Goal: Check status: Check status

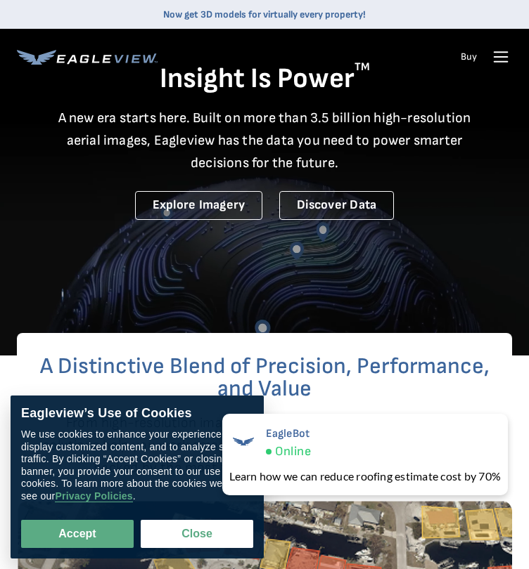
click at [505, 68] on icon at bounding box center [500, 57] width 22 height 22
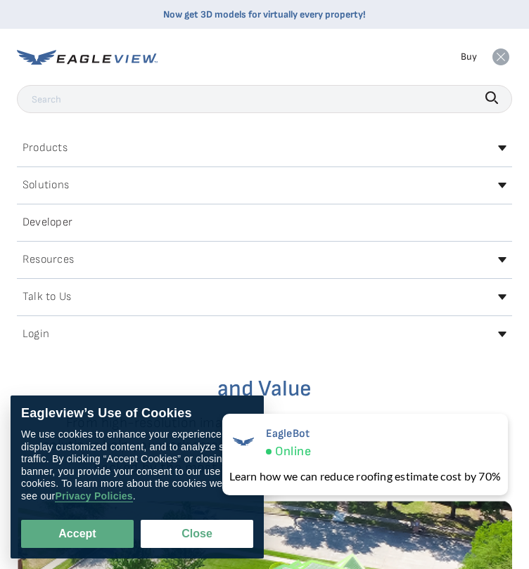
click at [31, 346] on div "Login" at bounding box center [264, 334] width 495 height 22
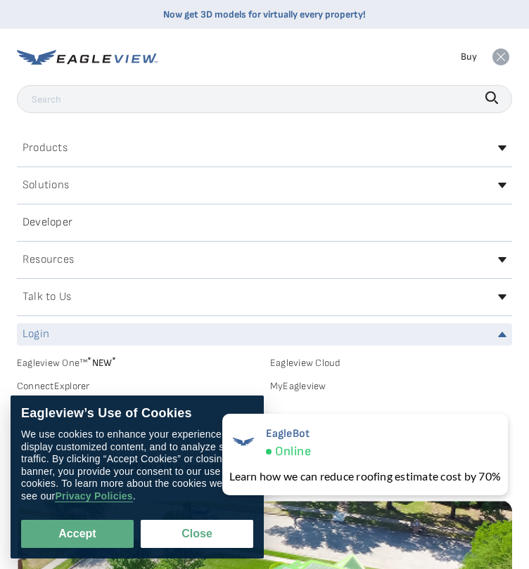
click at [33, 340] on h2 "Login" at bounding box center [35, 334] width 27 height 11
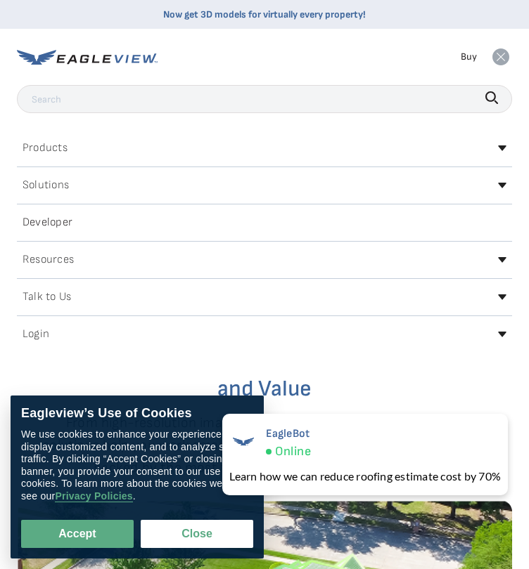
click at [33, 340] on h2 "Login" at bounding box center [35, 334] width 27 height 11
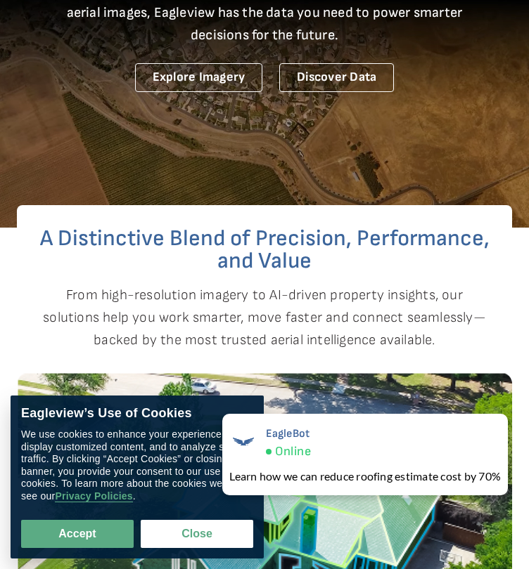
scroll to position [0, 2]
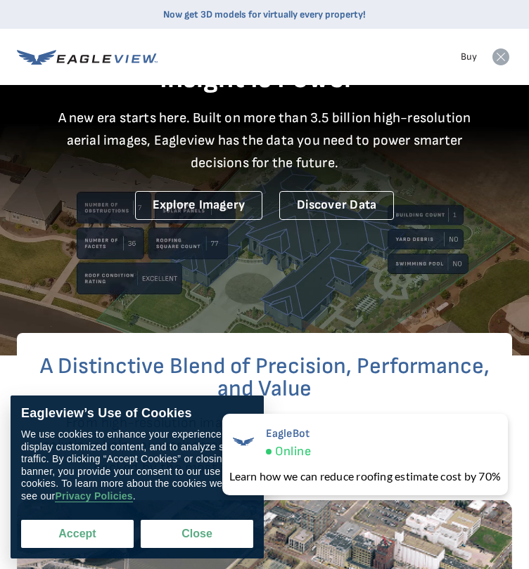
click at [67, 538] on button "Accept" at bounding box center [77, 534] width 112 height 28
checkbox input "true"
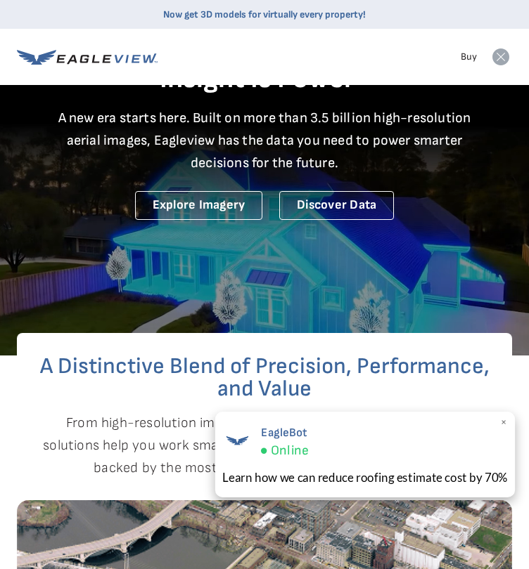
click at [501, 418] on span "×" at bounding box center [504, 423] width 8 height 15
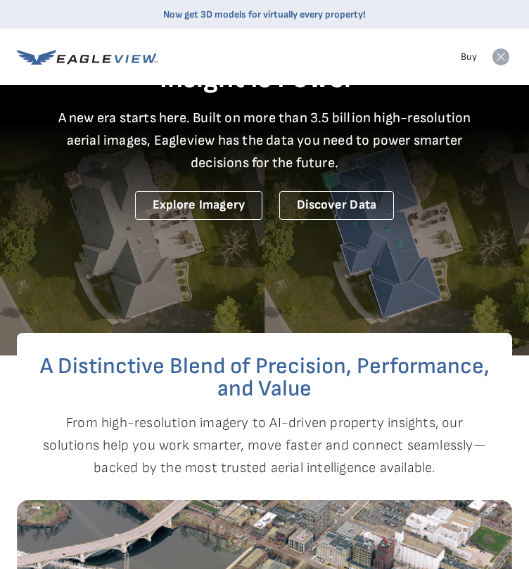
click at [492, 63] on icon at bounding box center [500, 57] width 17 height 17
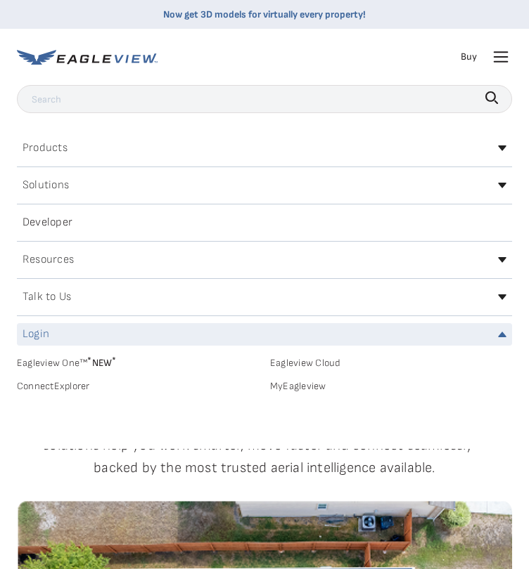
click at [276, 392] on link "MyEagleview" at bounding box center [391, 386] width 242 height 13
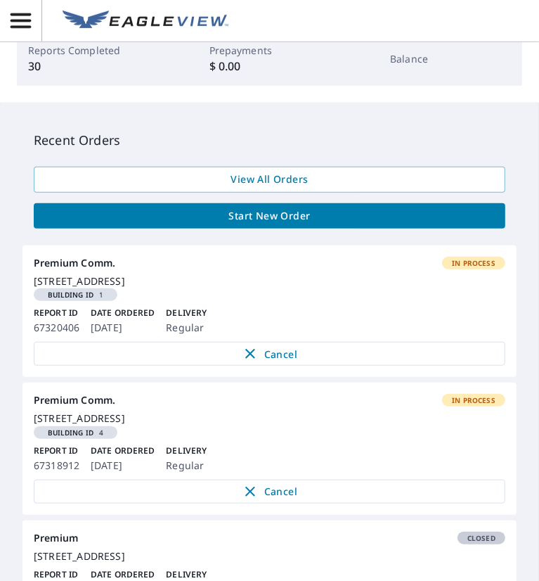
scroll to position [410, 0]
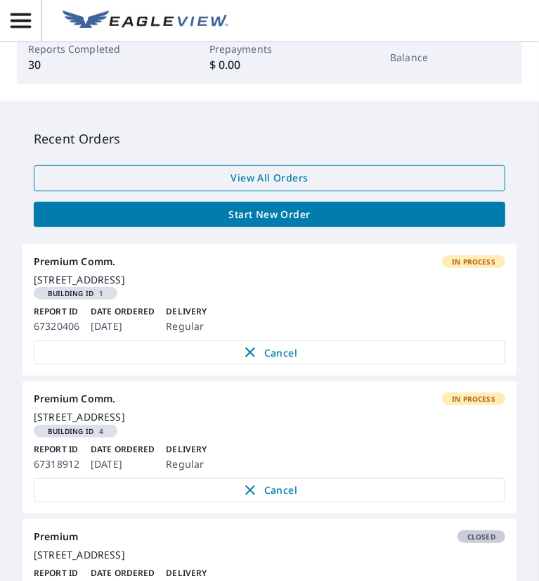
click at [218, 172] on span "View All Orders" at bounding box center [269, 178] width 449 height 18
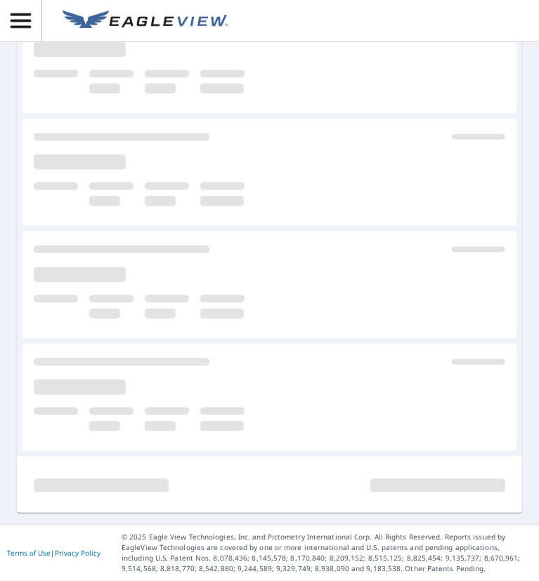
scroll to position [357, 0]
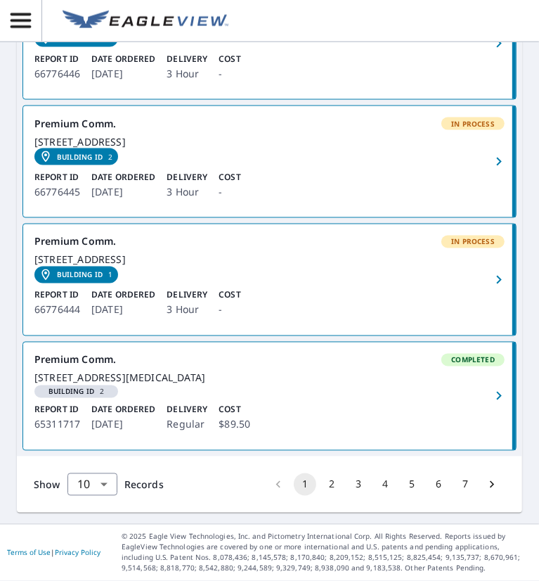
scroll to position [1246, 0]
click at [347, 484] on button "3" at bounding box center [358, 484] width 22 height 22
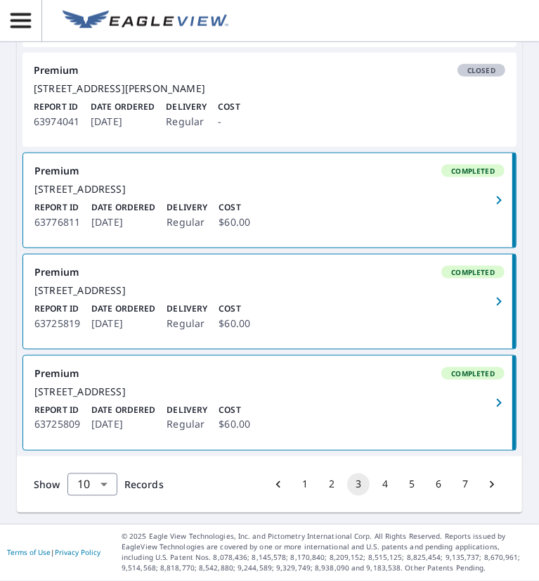
scroll to position [1046, 0]
click at [380, 484] on button "4" at bounding box center [385, 484] width 22 height 22
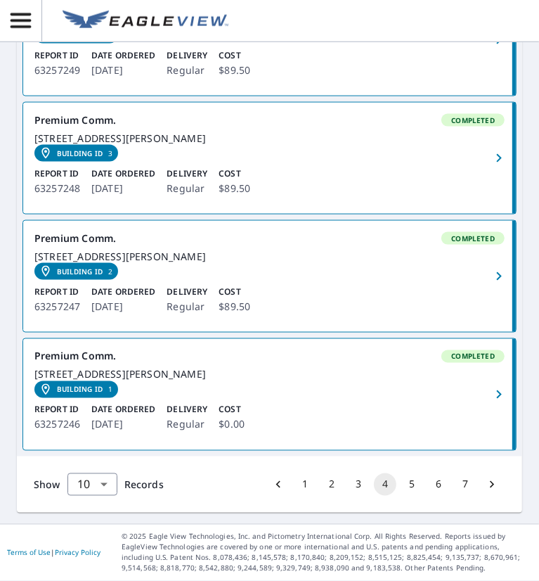
scroll to position [1136, 0]
click at [405, 491] on button "5" at bounding box center [412, 484] width 22 height 22
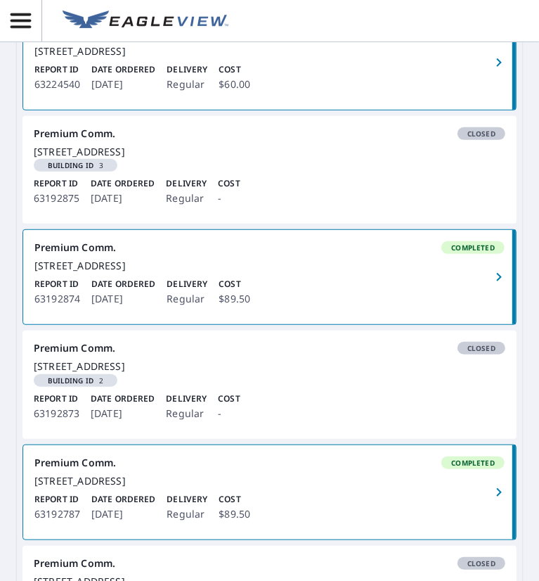
scroll to position [1106, 0]
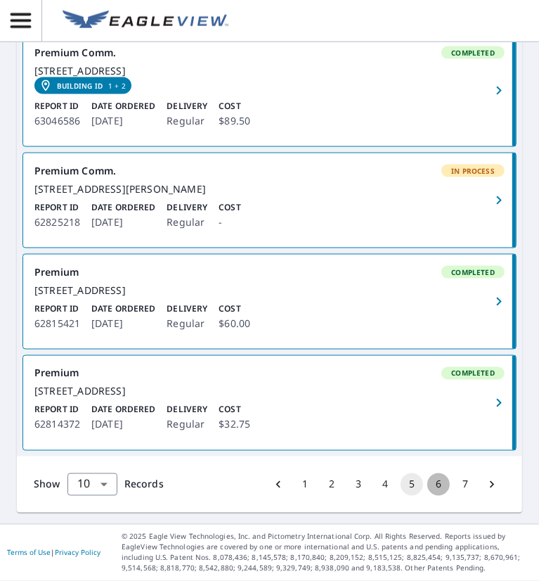
click at [427, 489] on button "6" at bounding box center [438, 484] width 22 height 22
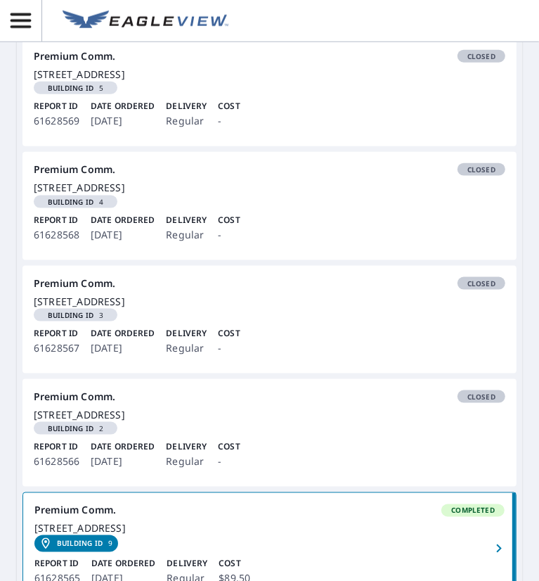
scroll to position [1119, 0]
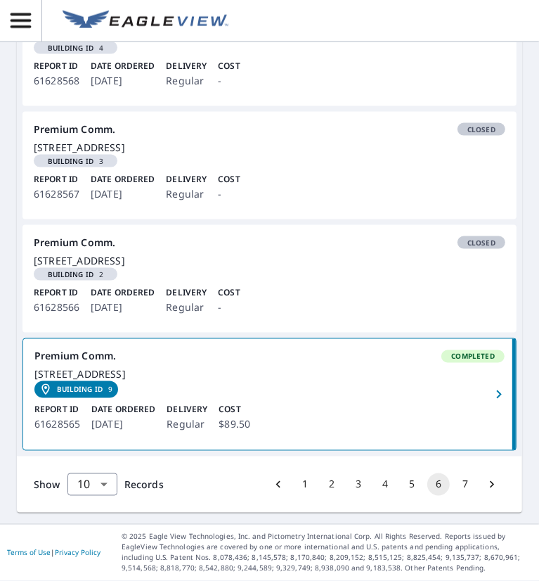
click at [162, 254] on div "[STREET_ADDRESS]" at bounding box center [270, 260] width 472 height 13
click at [195, 377] on div "[STREET_ADDRESS]" at bounding box center [269, 374] width 470 height 13
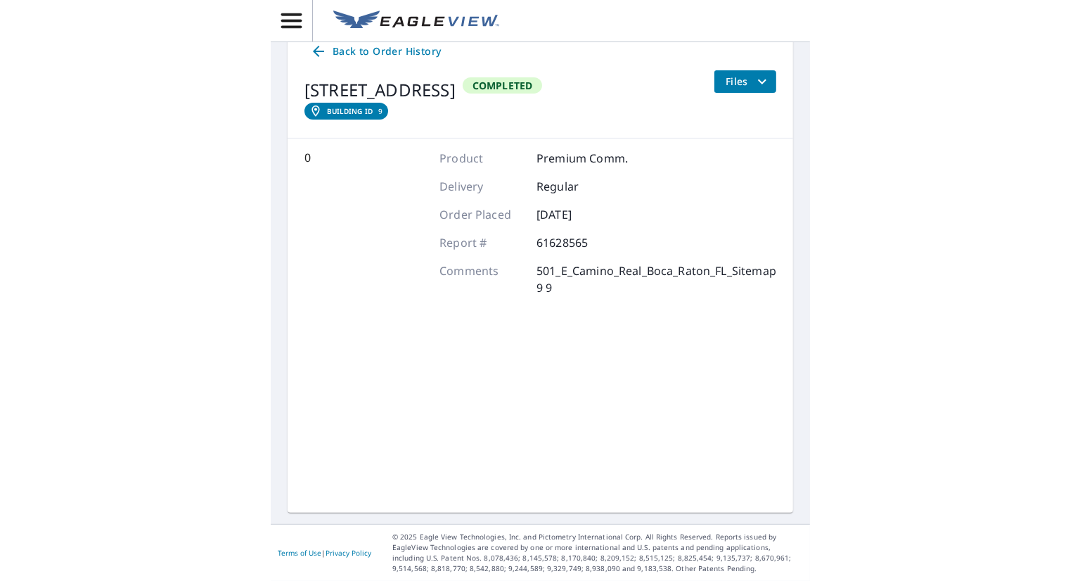
scroll to position [127, 0]
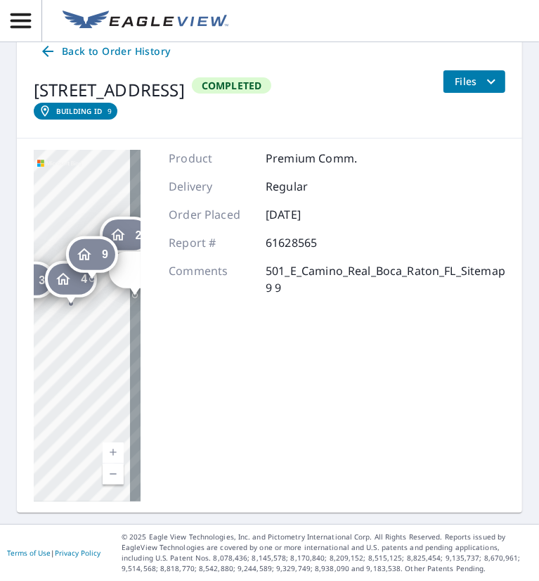
drag, startPoint x: 87, startPoint y: 338, endPoint x: 118, endPoint y: 352, distance: 34.0
click at [118, 352] on div "2 [STREET_ADDRESS] 3 [STREET_ADDRESS] 4 [STREET_ADDRESS] 5 [STREET_ADDRESS] 9 […" at bounding box center [87, 325] width 107 height 351
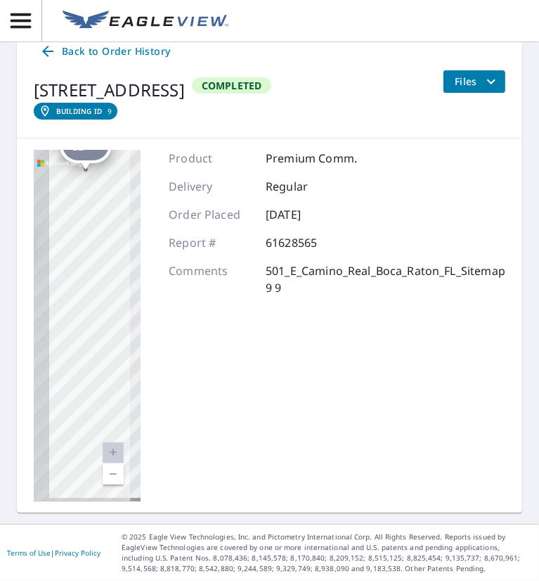
drag, startPoint x: 84, startPoint y: 318, endPoint x: 177, endPoint y: 318, distance: 92.8
click at [177, 318] on div "2 [STREET_ADDRESS] 3 [STREET_ADDRESS] 4 [STREET_ADDRESS] [GEOGRAPHIC_DATA][STRE…" at bounding box center [269, 325] width 505 height 374
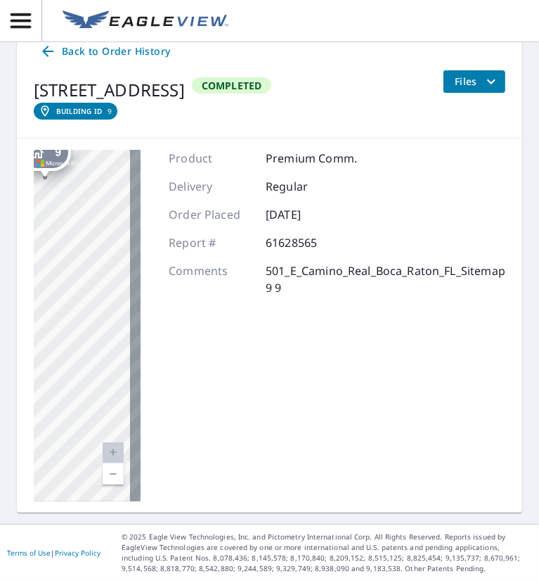
drag, startPoint x: 69, startPoint y: 321, endPoint x: 153, endPoint y: 299, distance: 87.3
click at [153, 299] on div "2 [STREET_ADDRESS] 3 [STREET_ADDRESS] 4 [STREET_ADDRESS] [GEOGRAPHIC_DATA][STRE…" at bounding box center [269, 325] width 505 height 374
drag, startPoint x: 84, startPoint y: 293, endPoint x: 160, endPoint y: 268, distance: 80.0
click at [160, 268] on div "2 [STREET_ADDRESS] 3 [STREET_ADDRESS] 4 [STREET_ADDRESS] [GEOGRAPHIC_DATA][STRE…" at bounding box center [269, 325] width 505 height 374
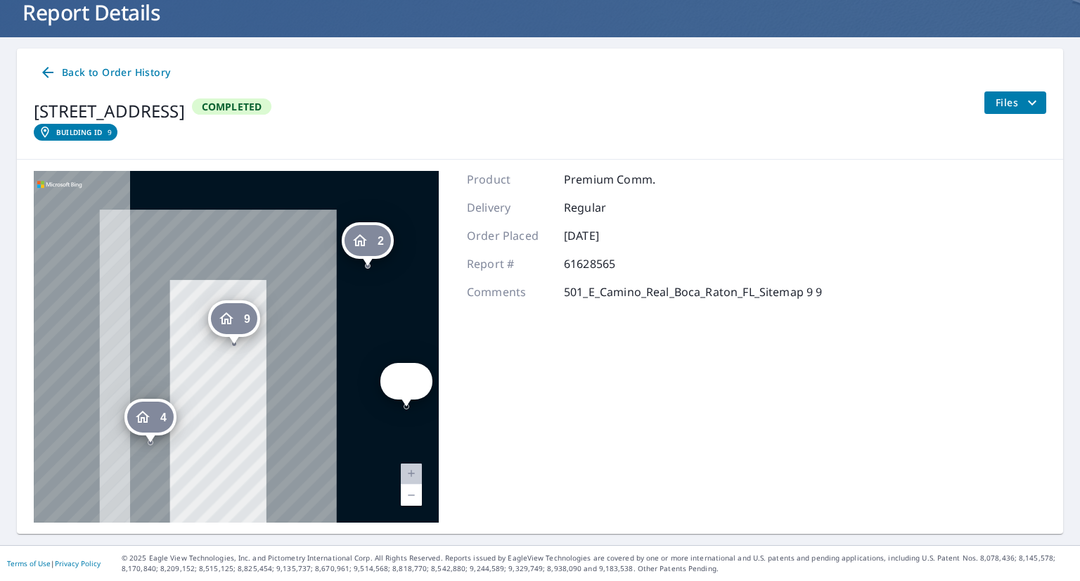
scroll to position [92, 0]
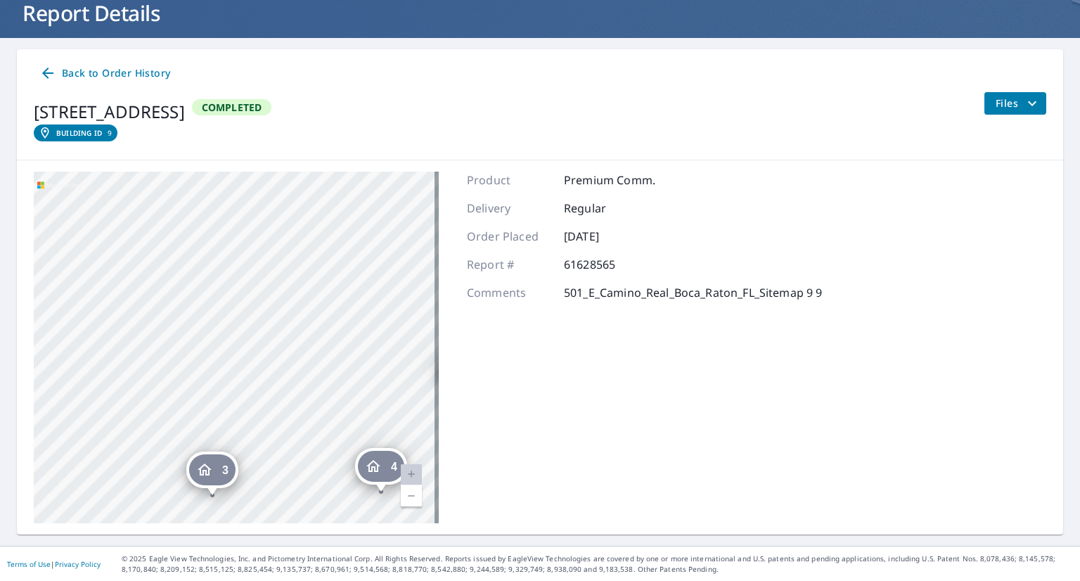
click at [352, 406] on div "2 [STREET_ADDRESS] 3 [STREET_ADDRESS] 4 [STREET_ADDRESS] 5 [STREET_ADDRESS] 9 […" at bounding box center [236, 347] width 405 height 351
click at [538, 105] on icon "filesDropdownBtn-61628565" at bounding box center [1031, 103] width 17 height 17
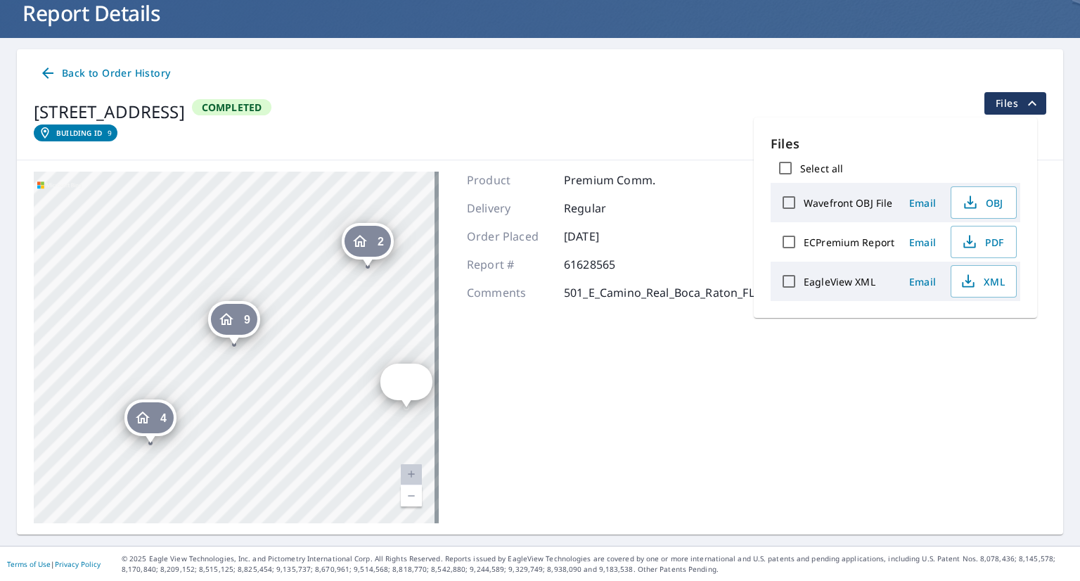
drag, startPoint x: 978, startPoint y: 209, endPoint x: 928, endPoint y: 155, distance: 74.6
click at [538, 155] on div "Files Select all Wavefront OBJ File Email OBJ ECPremium Report Email PDF EagleV…" at bounding box center [895, 217] width 250 height 167
click at [538, 239] on button "PDF" at bounding box center [983, 242] width 66 height 32
click at [75, 66] on span "Back to Order History" at bounding box center [104, 74] width 131 height 18
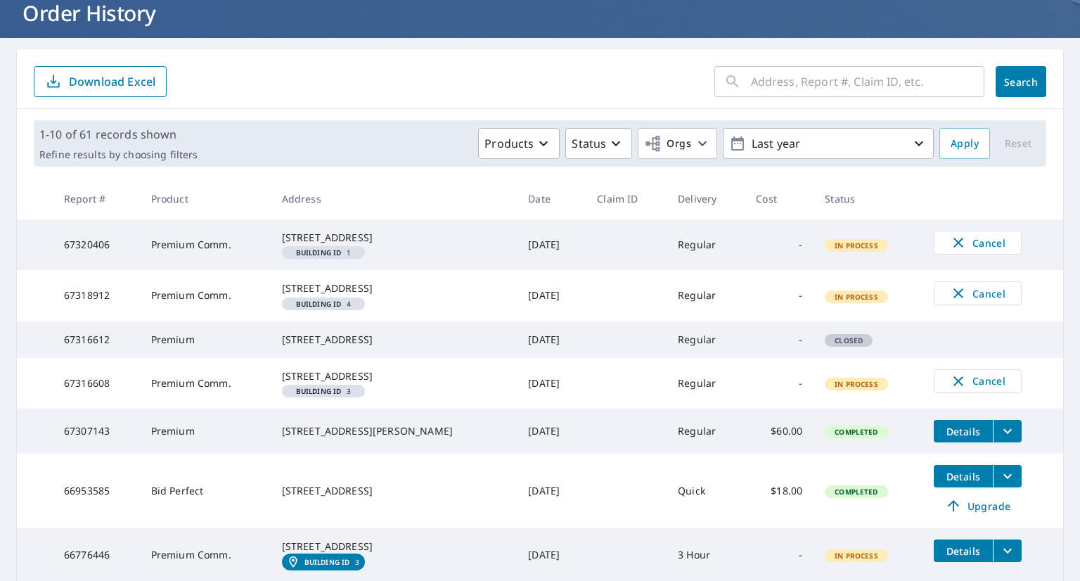
scroll to position [472, 0]
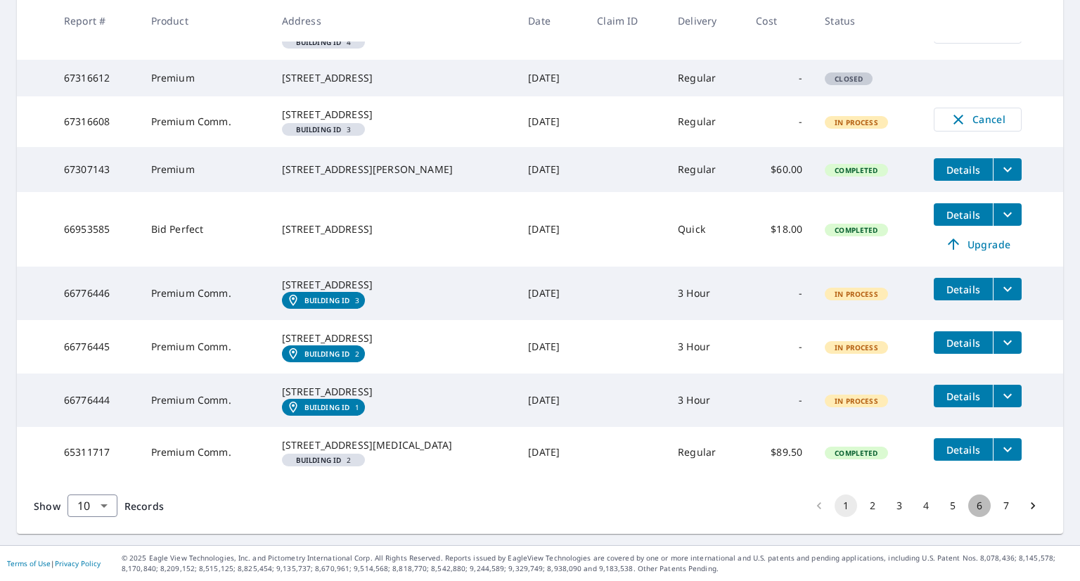
click at [538, 508] on button "6" at bounding box center [979, 505] width 22 height 22
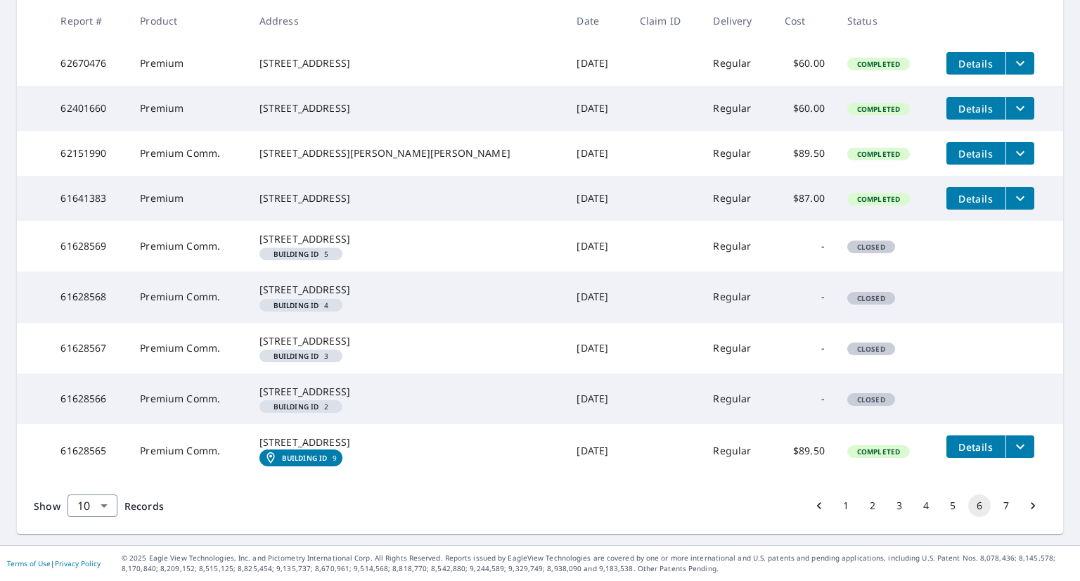
scroll to position [415, 0]
click at [538, 510] on button "7" at bounding box center [1006, 505] width 22 height 22
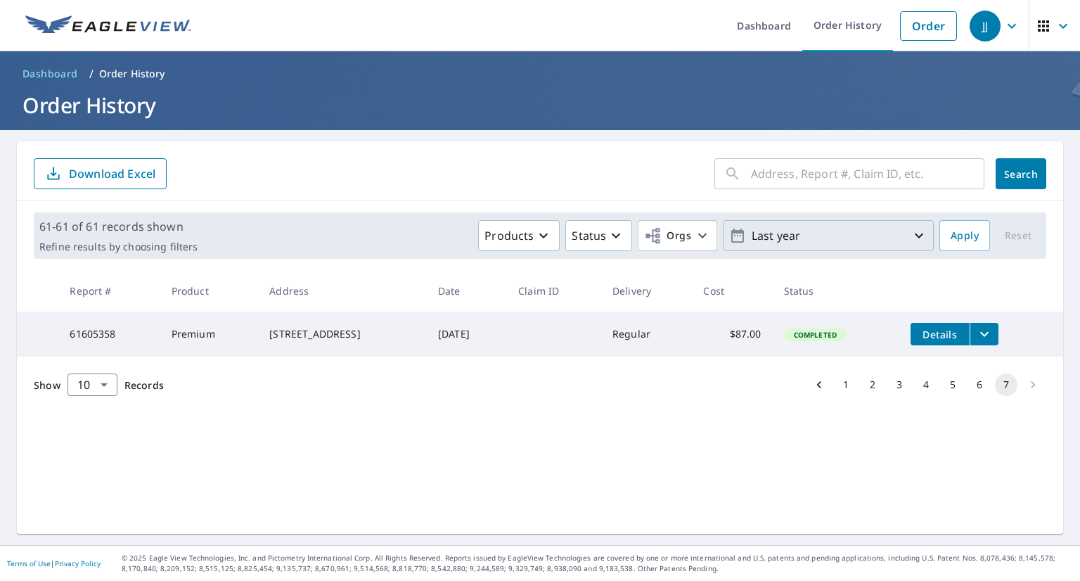
click at [538, 225] on p "Last year" at bounding box center [828, 236] width 164 height 25
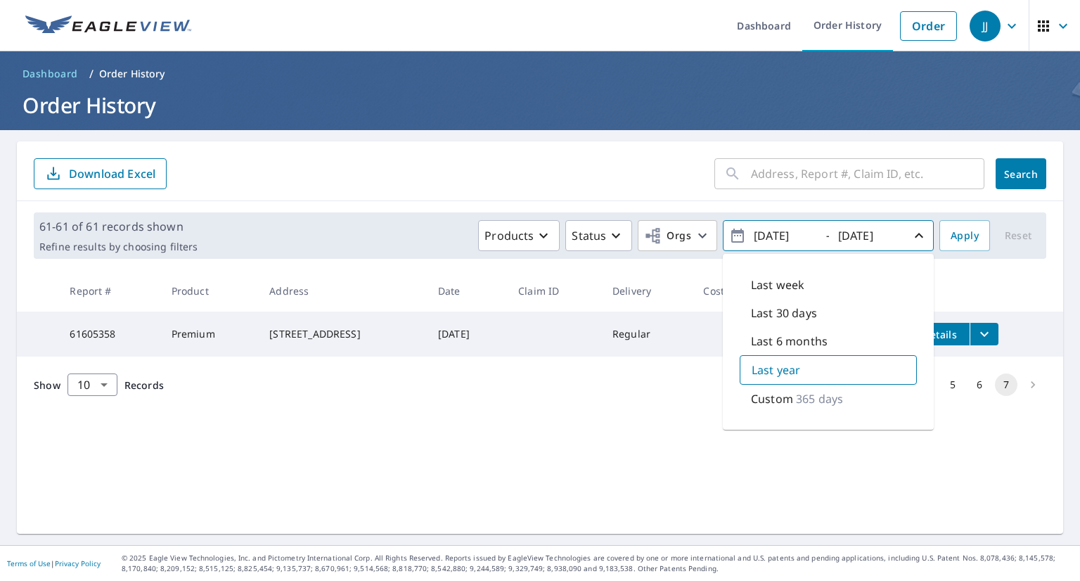
click at [538, 479] on div "​ Search Download Excel 61-61 of 61 records shown Refine results by choosing fi…" at bounding box center [540, 337] width 1046 height 392
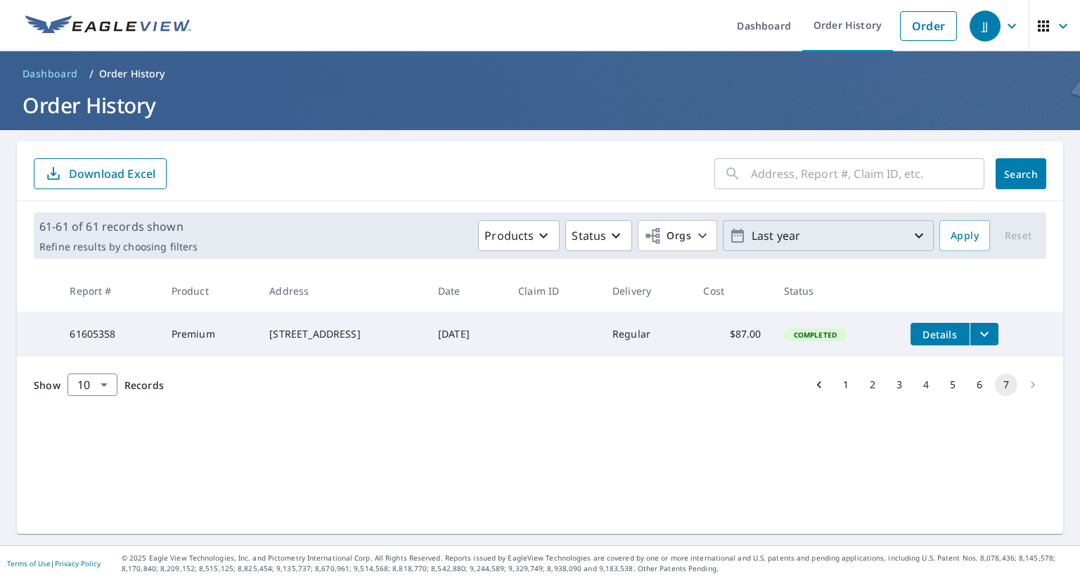
click at [538, 390] on button "6" at bounding box center [979, 384] width 22 height 22
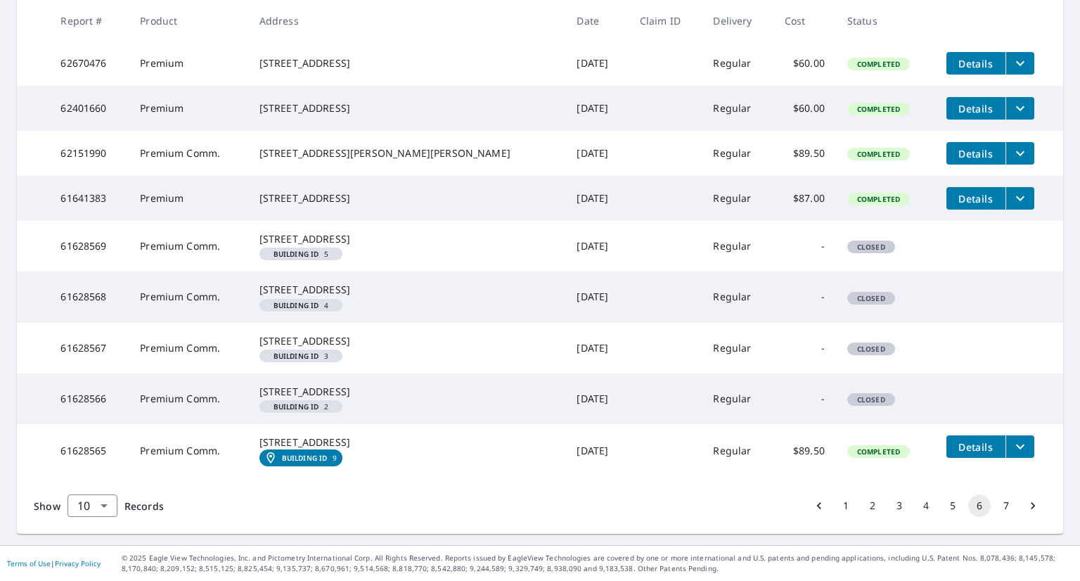
scroll to position [387, 0]
click at [371, 232] on div "[STREET_ADDRESS]" at bounding box center [406, 239] width 295 height 14
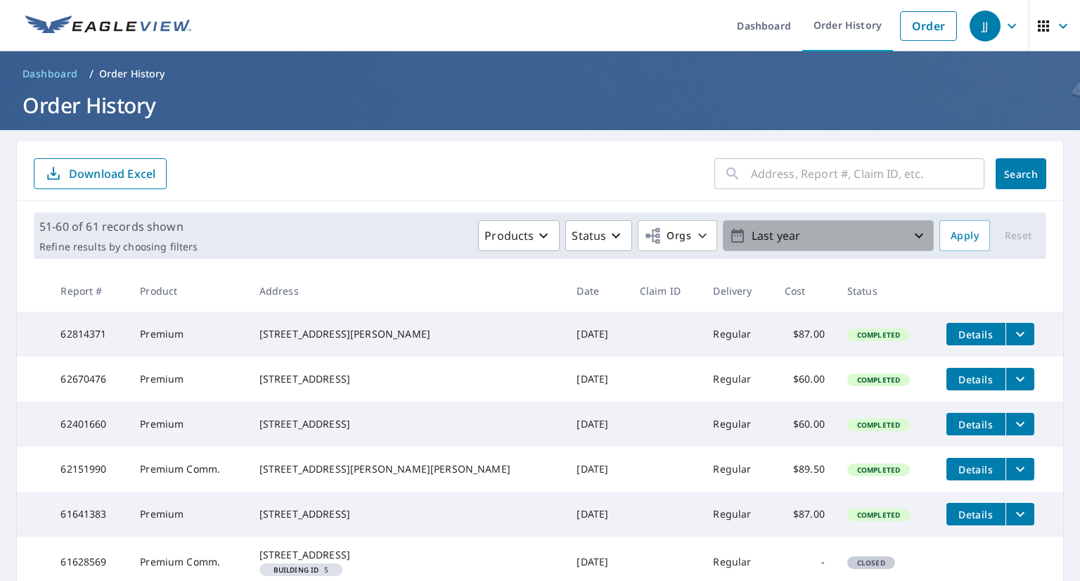
click at [538, 229] on p "Last year" at bounding box center [828, 236] width 164 height 25
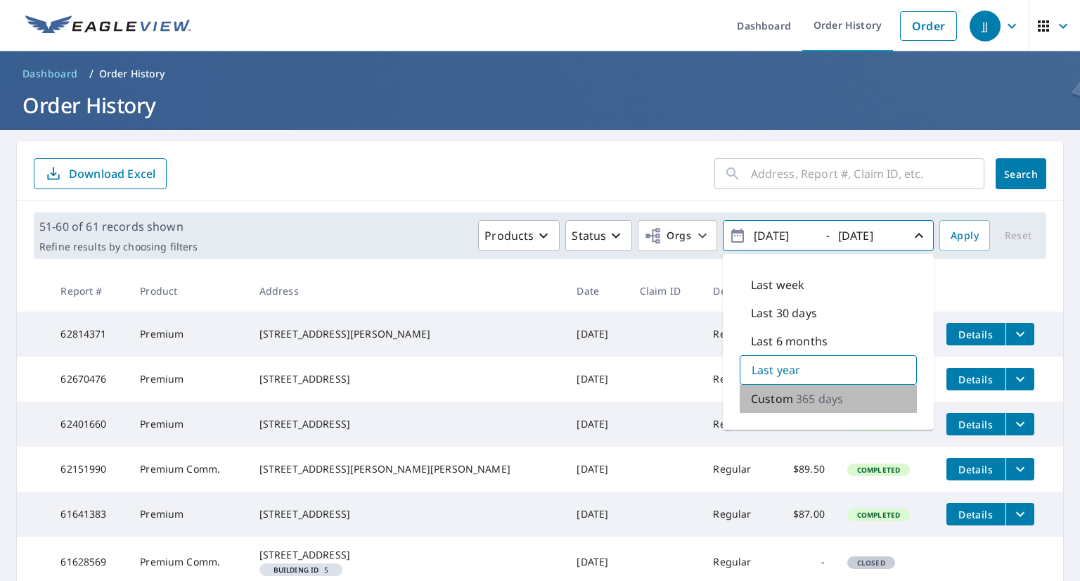
click at [538, 394] on p "365 days" at bounding box center [819, 398] width 47 height 17
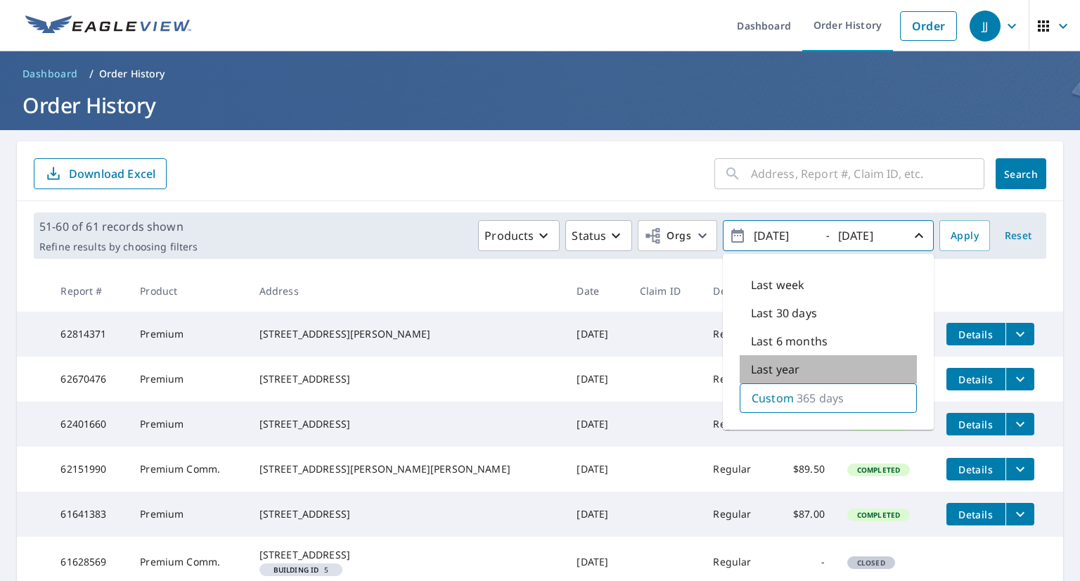
click at [538, 373] on div "Last year" at bounding box center [827, 369] width 177 height 28
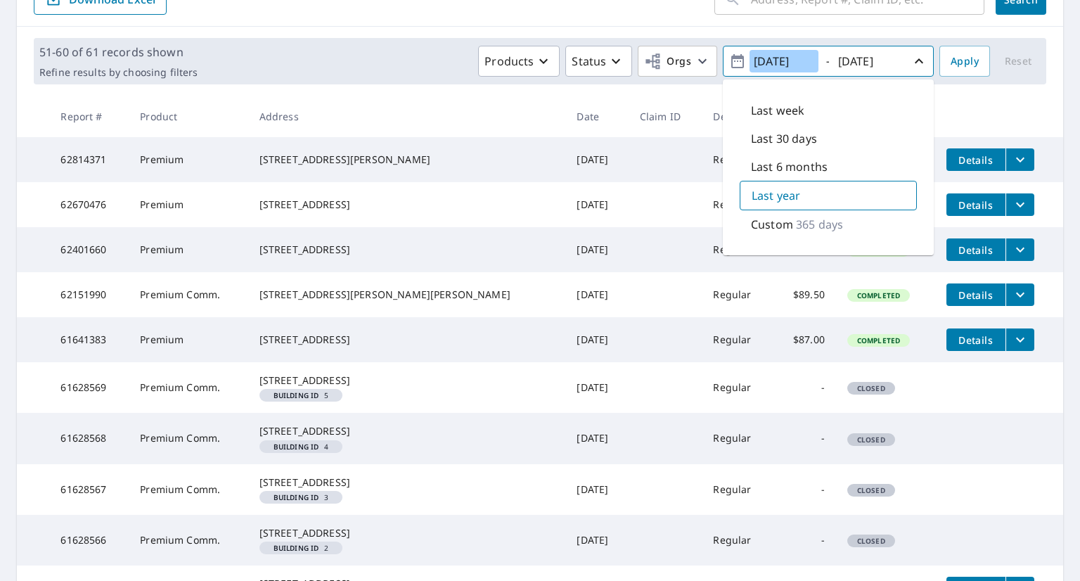
scroll to position [179, 0]
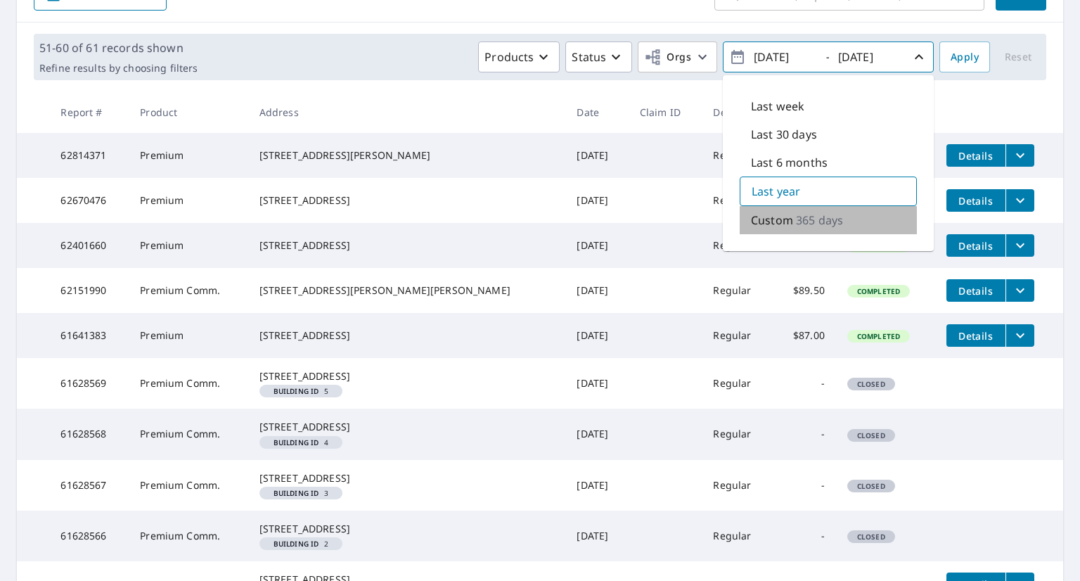
click at [538, 218] on div "Custom 365 days" at bounding box center [827, 220] width 177 height 28
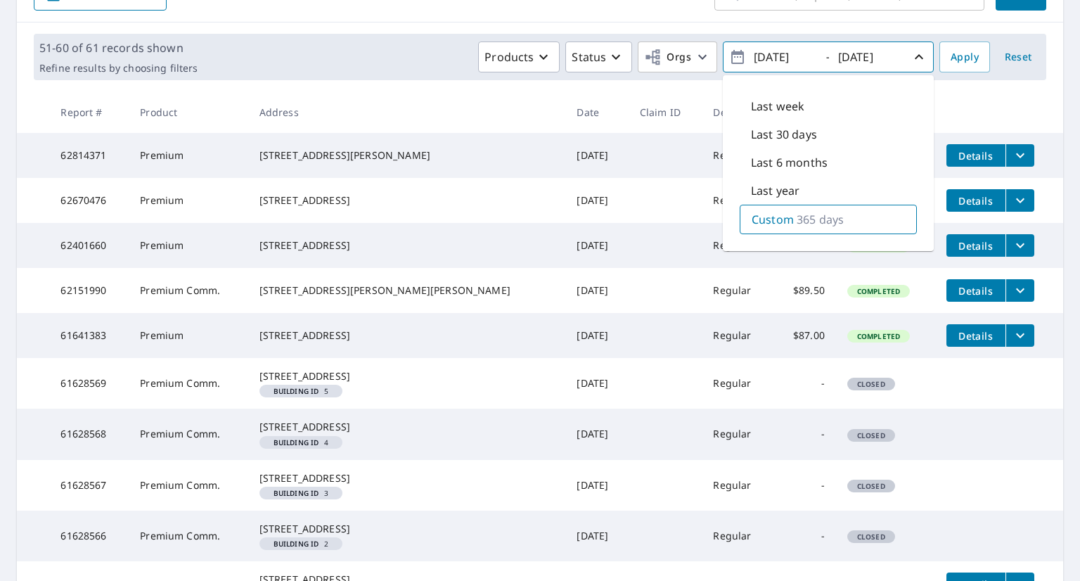
click at [538, 303] on td at bounding box center [665, 290] width 74 height 45
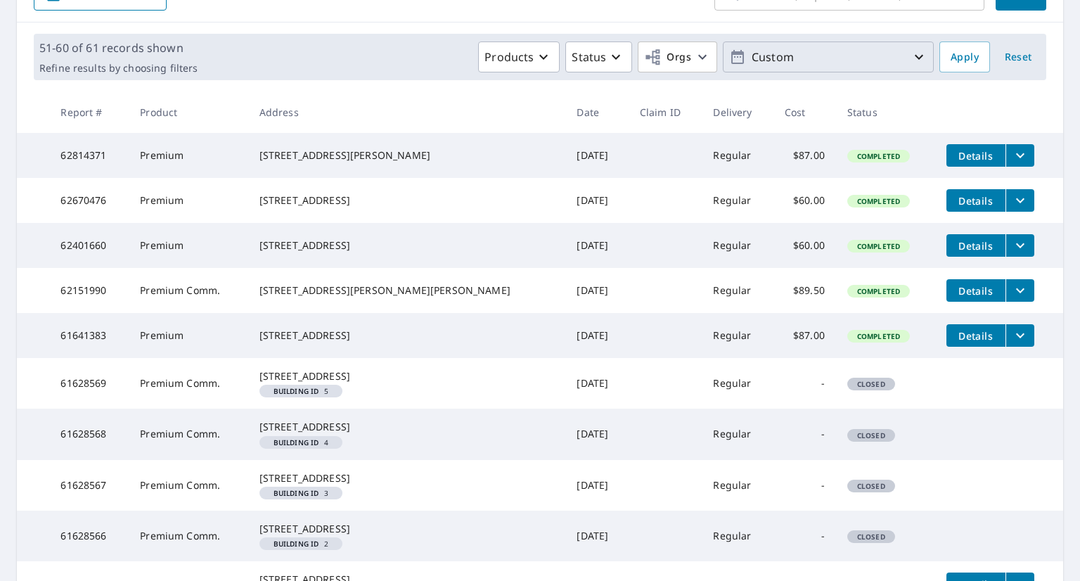
scroll to position [415, 0]
